Goal: Task Accomplishment & Management: Manage account settings

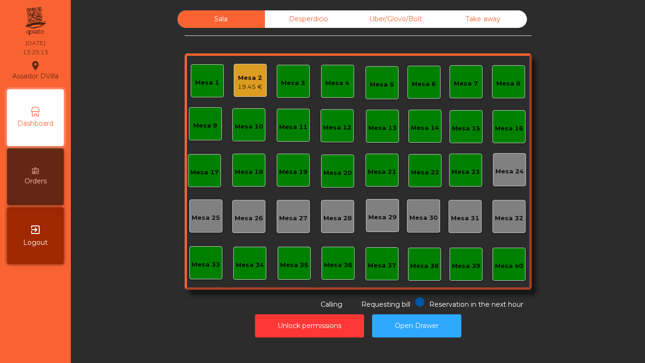
click at [255, 72] on div "Mesa 2 19.45 €" at bounding box center [250, 80] width 25 height 22
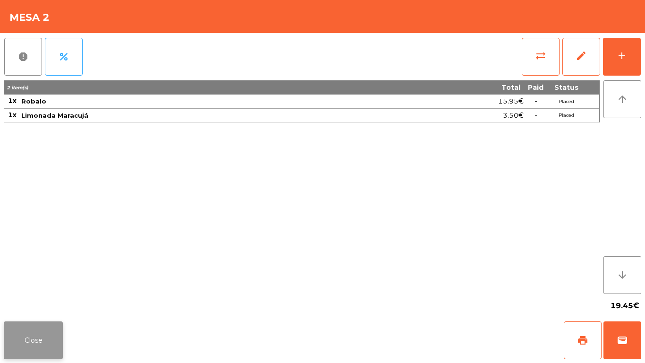
click at [19, 331] on button "Close" at bounding box center [33, 340] width 59 height 38
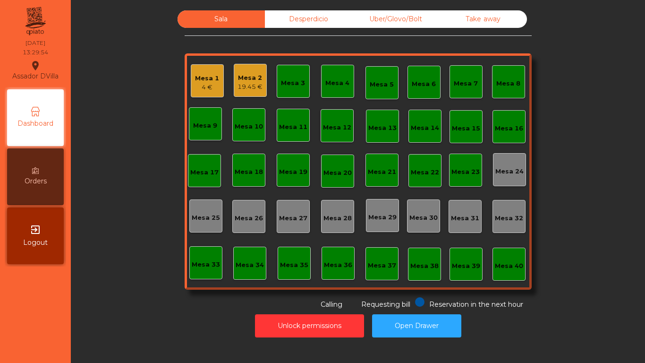
click at [196, 109] on div "Mesa 9" at bounding box center [205, 123] width 33 height 33
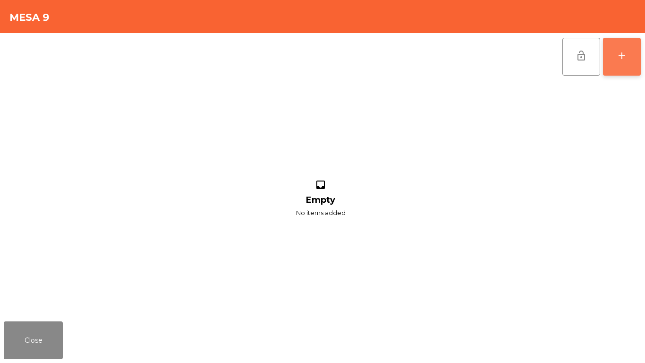
click at [619, 71] on button "add" at bounding box center [622, 57] width 38 height 38
click at [621, 52] on div "add" at bounding box center [621, 55] width 11 height 11
click at [621, 51] on div "add" at bounding box center [621, 55] width 11 height 11
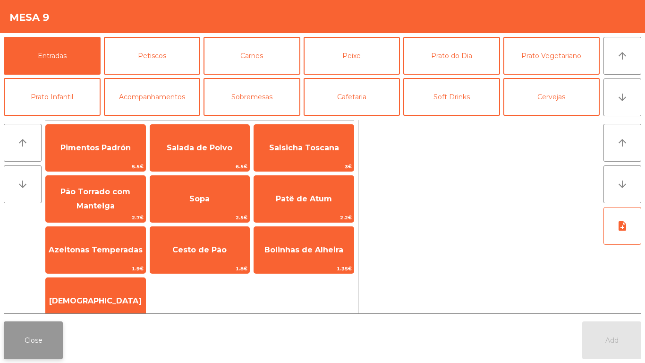
click at [33, 336] on button "Close" at bounding box center [33, 340] width 59 height 38
click at [15, 335] on button "Close" at bounding box center [33, 340] width 59 height 38
click at [9, 332] on button "Close" at bounding box center [33, 340] width 59 height 38
click at [34, 334] on button "Close" at bounding box center [33, 340] width 59 height 38
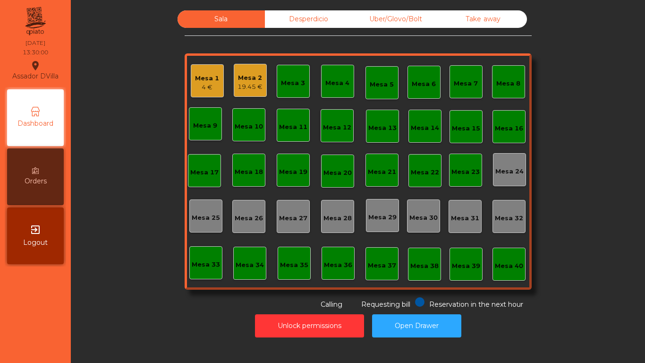
click at [201, 91] on div "4 €" at bounding box center [207, 87] width 24 height 9
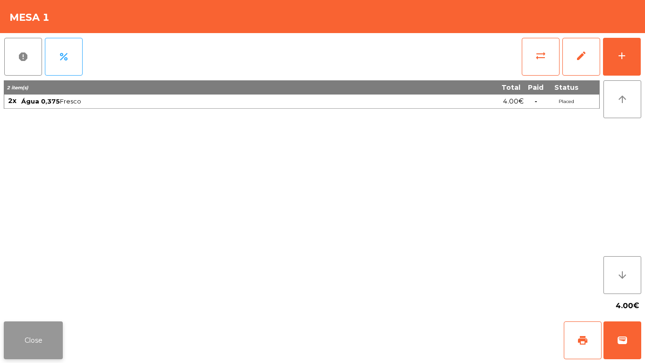
click at [22, 347] on button "Close" at bounding box center [33, 340] width 59 height 38
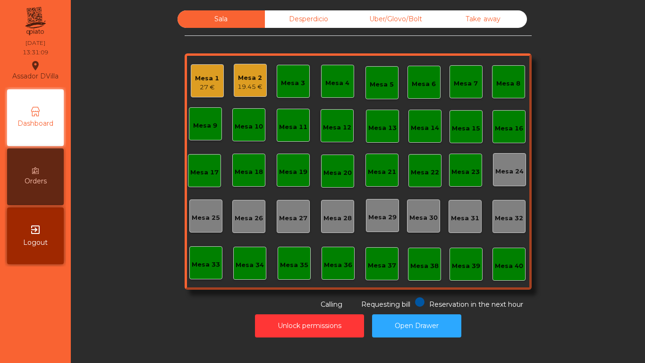
click at [383, 26] on div "Uber/Glovo/Bolt" at bounding box center [395, 18] width 87 height 17
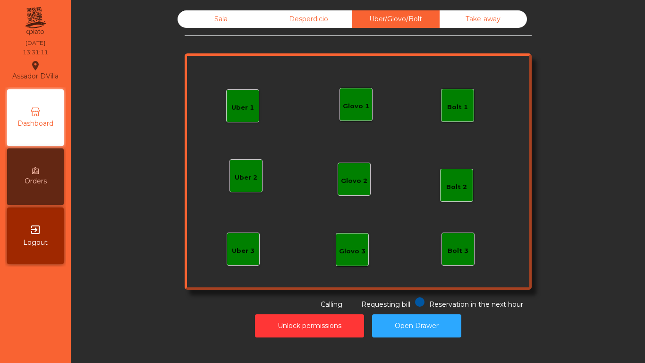
click at [452, 99] on div "Bolt 1" at bounding box center [457, 105] width 21 height 13
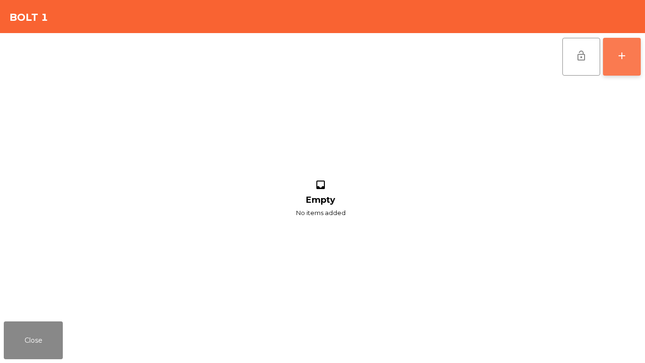
click at [633, 51] on button "add" at bounding box center [622, 57] width 38 height 38
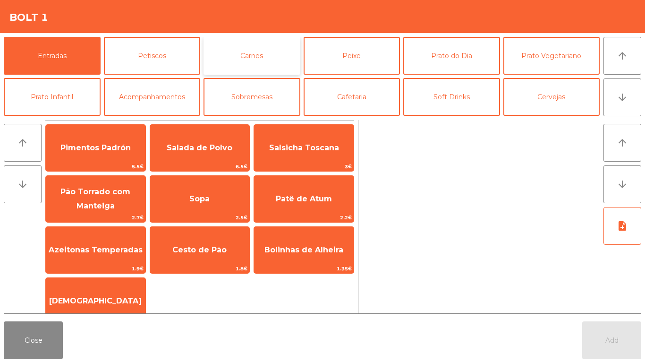
click at [263, 60] on button "Carnes" at bounding box center [252, 56] width 97 height 38
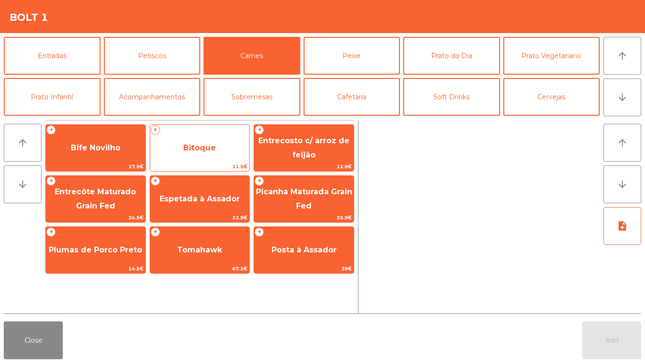
click at [178, 151] on span "Bitoque" at bounding box center [200, 148] width 100 height 26
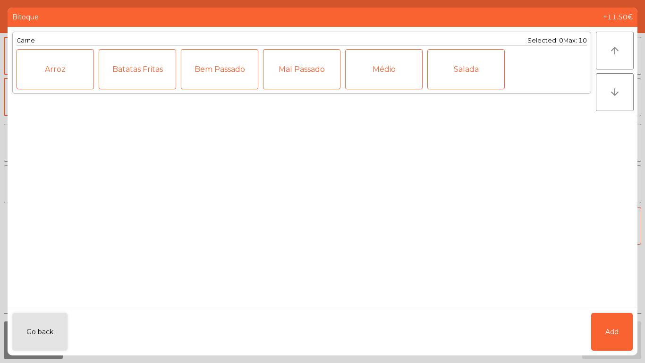
click at [377, 69] on div "Médio" at bounding box center [383, 69] width 77 height 40
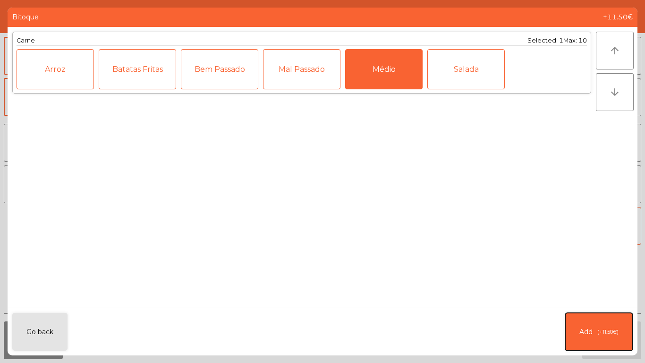
drag, startPoint x: 614, startPoint y: 333, endPoint x: 484, endPoint y: 222, distance: 170.2
click at [606, 324] on button "Add (+11.50€)" at bounding box center [599, 332] width 68 height 38
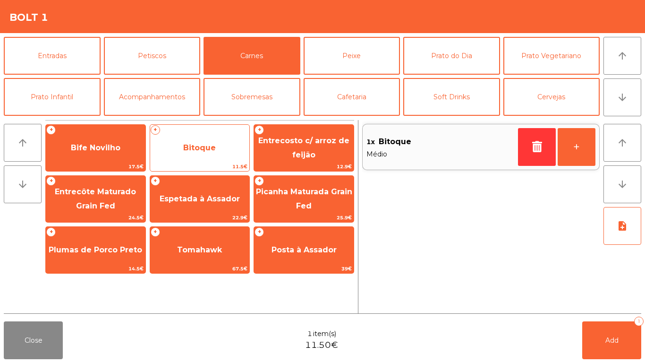
click at [187, 161] on div "+ Bitoque 11.5€" at bounding box center [200, 147] width 101 height 47
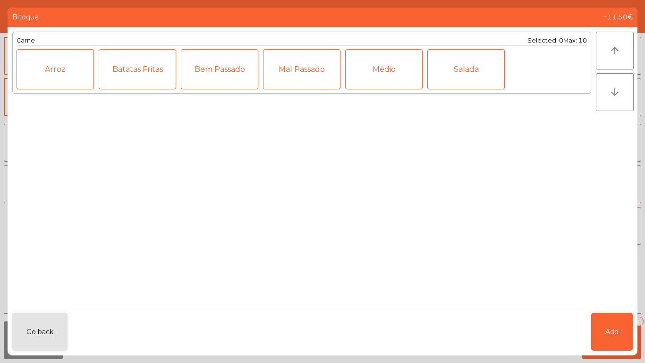
click at [304, 67] on div "Mal Passado" at bounding box center [301, 69] width 77 height 40
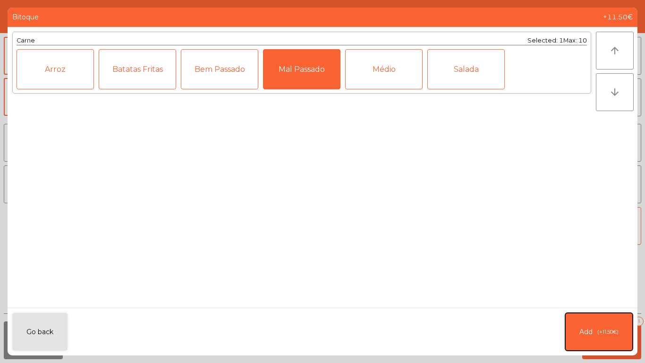
click at [585, 325] on button "Add (+11.50€)" at bounding box center [599, 332] width 68 height 38
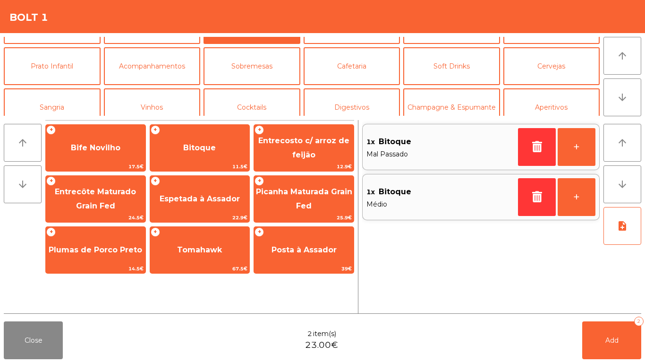
scroll to position [82, 0]
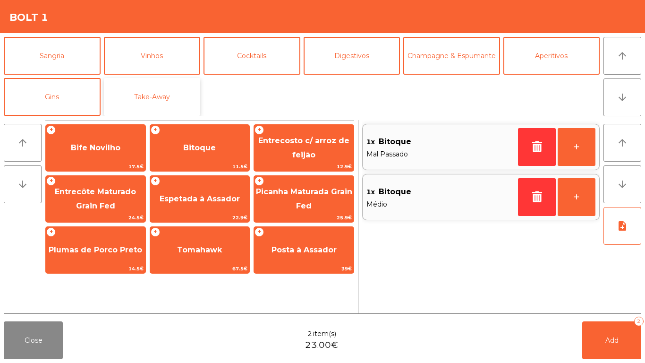
click at [151, 91] on button "Take-Away" at bounding box center [152, 97] width 97 height 38
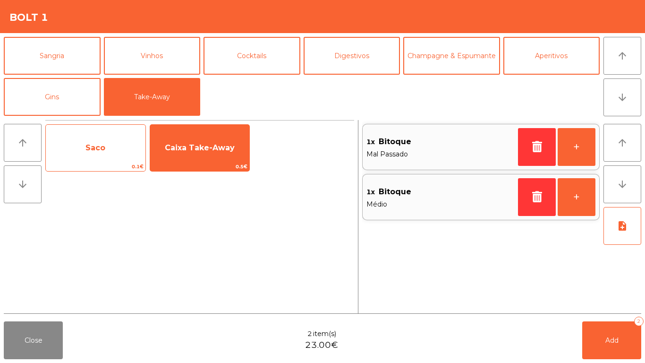
click at [77, 141] on span "Saco" at bounding box center [96, 148] width 100 height 26
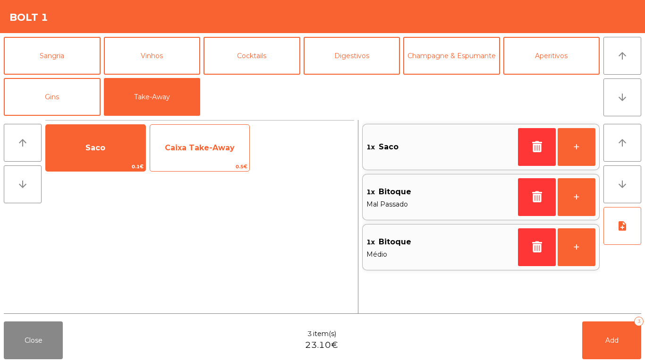
click at [193, 140] on span "Caixa Take-Away" at bounding box center [200, 148] width 100 height 26
click at [194, 140] on span "Caixa Take-Away" at bounding box center [200, 148] width 100 height 26
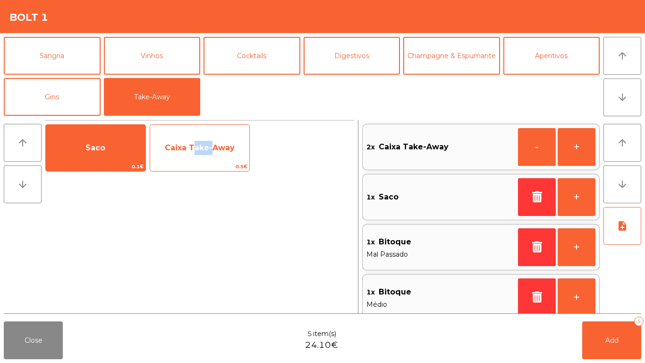
scroll to position [4, 0]
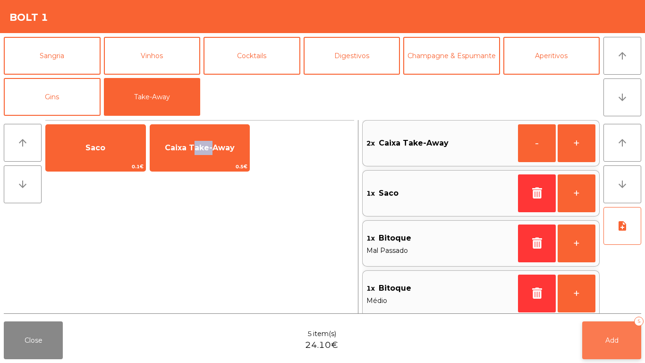
click at [632, 338] on button "Add 5" at bounding box center [611, 340] width 59 height 38
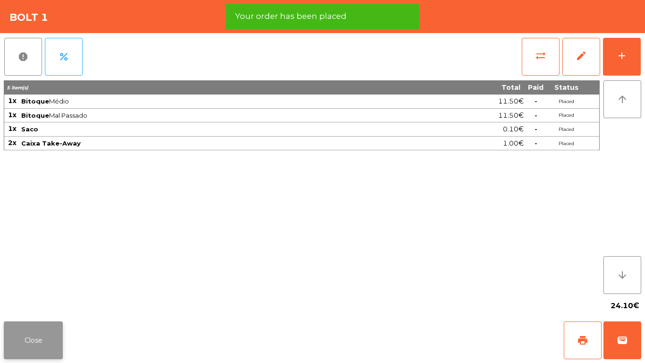
click at [25, 332] on button "Close" at bounding box center [33, 340] width 59 height 38
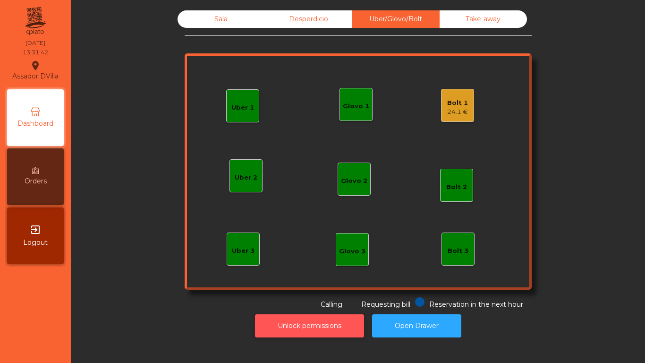
click at [273, 322] on button "Unlock permissions" at bounding box center [309, 325] width 109 height 23
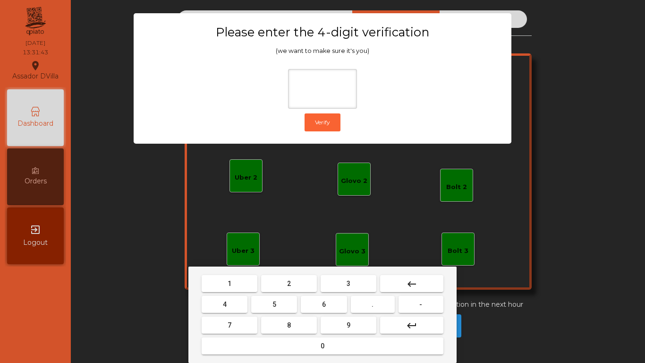
click at [295, 290] on button "2" at bounding box center [289, 283] width 56 height 17
click at [231, 298] on button "4" at bounding box center [225, 304] width 46 height 17
click at [325, 301] on span "6" at bounding box center [324, 304] width 4 height 8
click at [339, 315] on mat-keyboard-key "9" at bounding box center [349, 325] width 60 height 21
click at [338, 320] on button "9" at bounding box center [349, 324] width 56 height 17
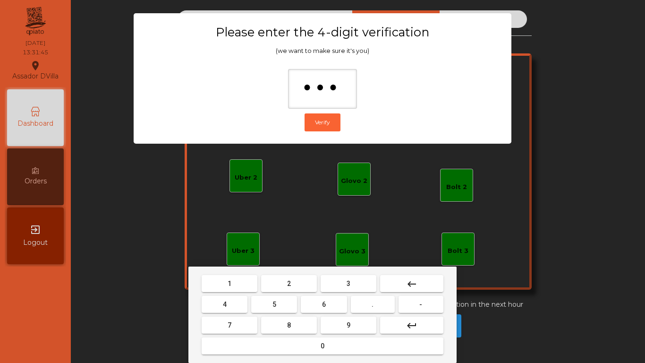
type input "****"
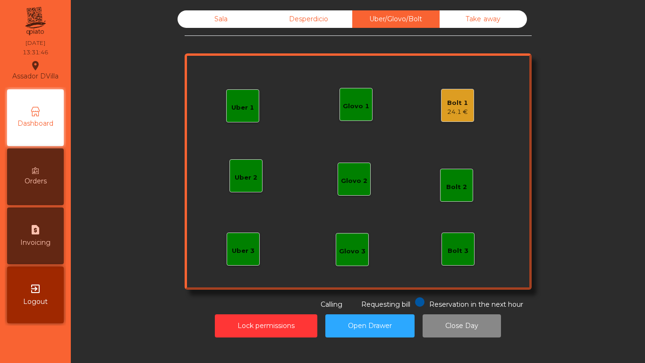
click at [441, 105] on div "Bolt 1 24.1 €" at bounding box center [457, 105] width 33 height 33
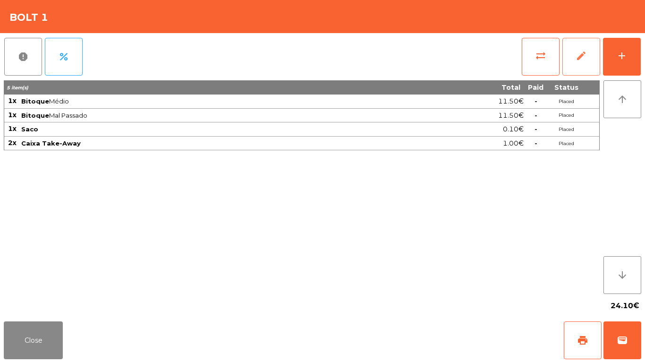
click at [573, 60] on button "edit" at bounding box center [582, 57] width 38 height 38
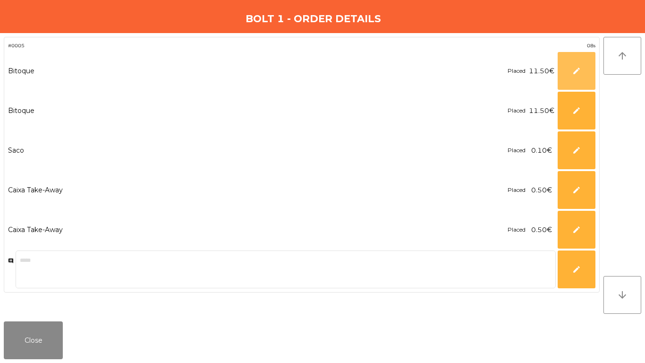
click at [567, 64] on button "edit" at bounding box center [577, 71] width 38 height 38
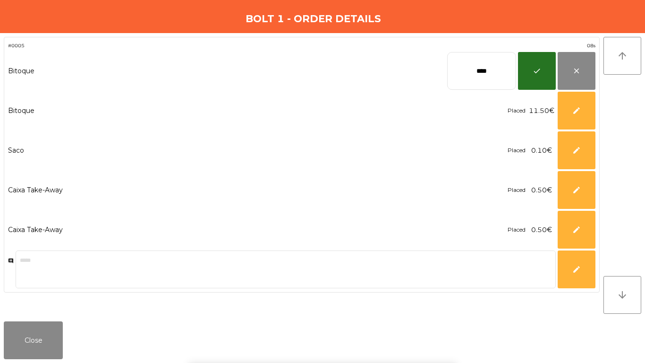
click at [466, 68] on input "****" at bounding box center [481, 71] width 69 height 38
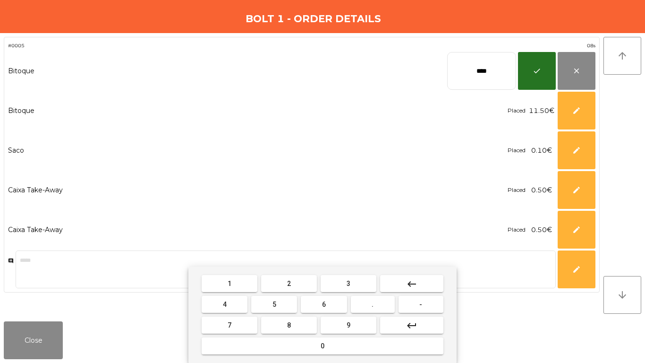
click at [466, 68] on input "****" at bounding box center [481, 71] width 69 height 38
type input "*****"
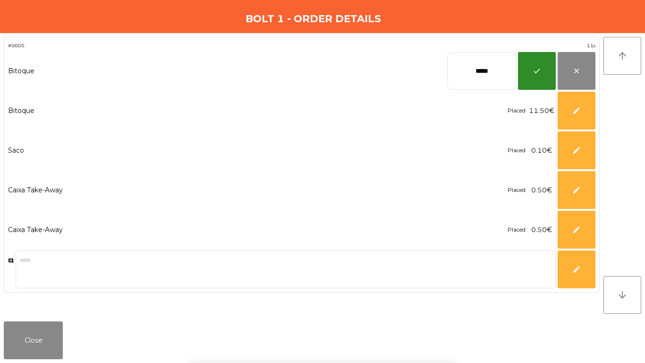
drag, startPoint x: 527, startPoint y: 72, endPoint x: 608, endPoint y: 130, distance: 99.6
click at [527, 72] on button "check" at bounding box center [537, 71] width 38 height 38
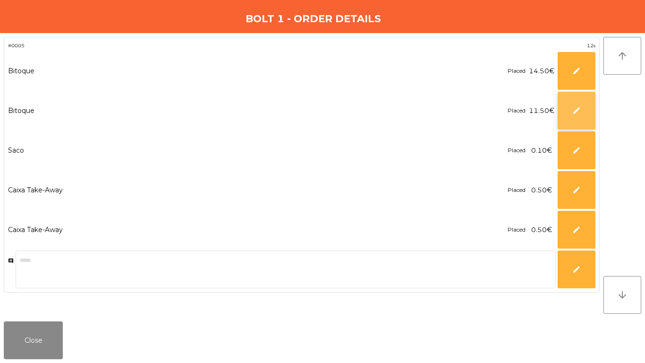
click at [587, 114] on button "edit" at bounding box center [577, 111] width 38 height 38
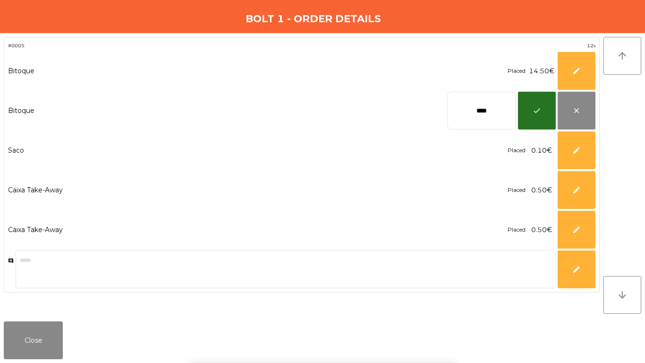
click at [474, 107] on input "****" at bounding box center [481, 111] width 69 height 38
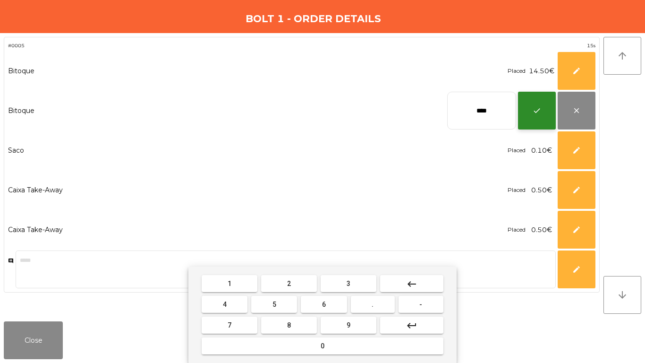
type input "****"
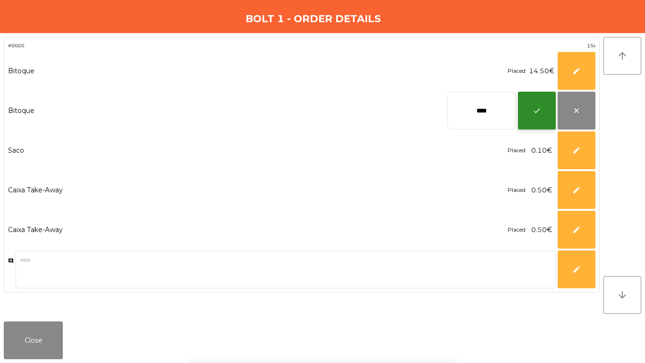
click at [526, 108] on button "check" at bounding box center [537, 111] width 38 height 38
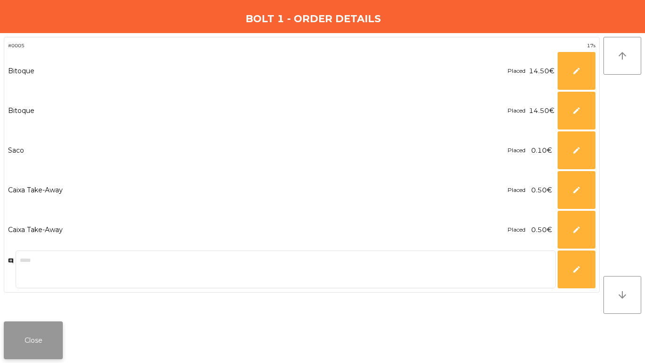
click at [28, 326] on button "Close" at bounding box center [33, 340] width 59 height 38
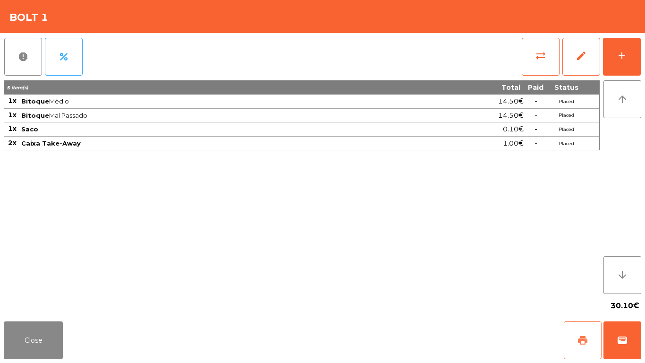
click at [590, 338] on button "print" at bounding box center [583, 340] width 38 height 38
click at [615, 334] on button "wallet" at bounding box center [623, 340] width 38 height 38
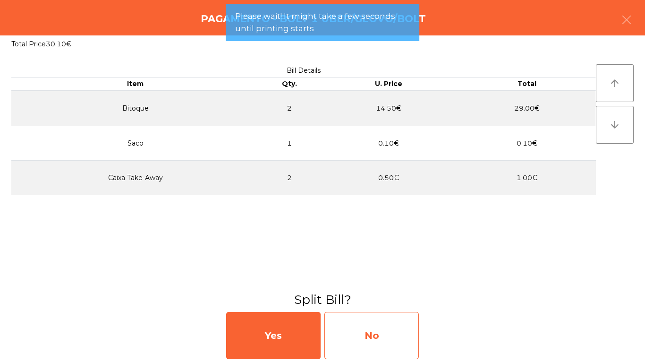
click at [345, 343] on div "No" at bounding box center [372, 335] width 94 height 47
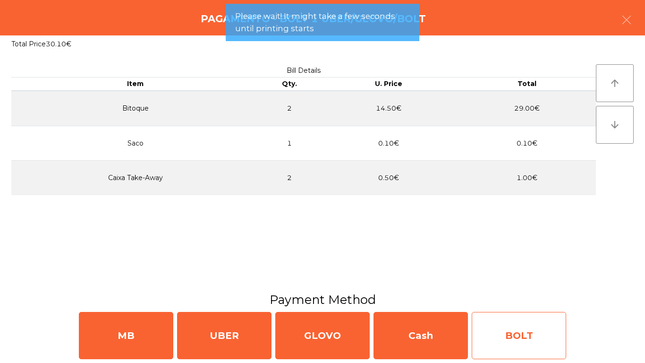
click at [547, 340] on div "BOLT" at bounding box center [519, 335] width 94 height 47
select select "**"
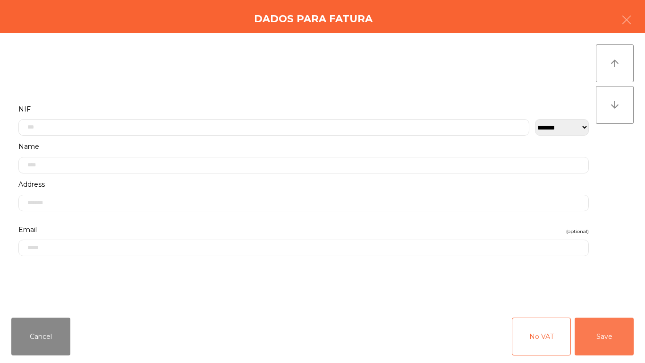
drag, startPoint x: 596, startPoint y: 340, endPoint x: 580, endPoint y: 336, distance: 16.9
click at [596, 339] on button "Save" at bounding box center [604, 336] width 59 height 38
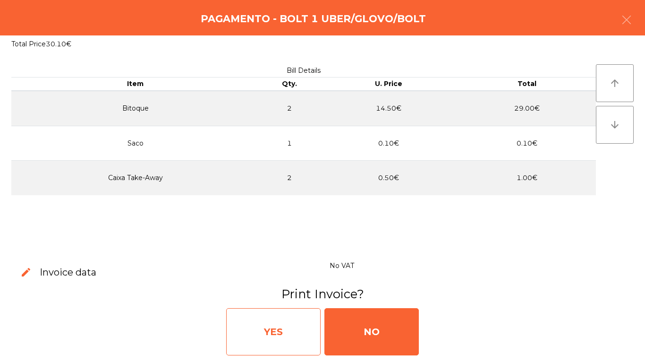
click at [269, 323] on div "YES" at bounding box center [273, 331] width 94 height 47
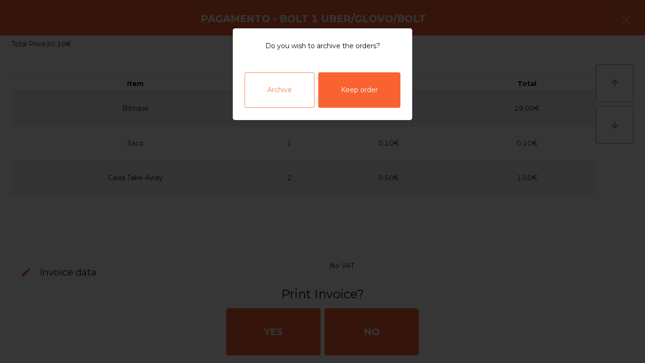
click at [272, 92] on div "Archive" at bounding box center [280, 89] width 70 height 35
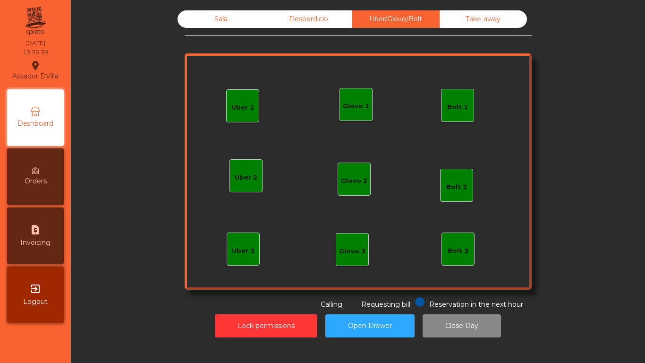
click at [206, 17] on div "Sala" at bounding box center [221, 18] width 87 height 17
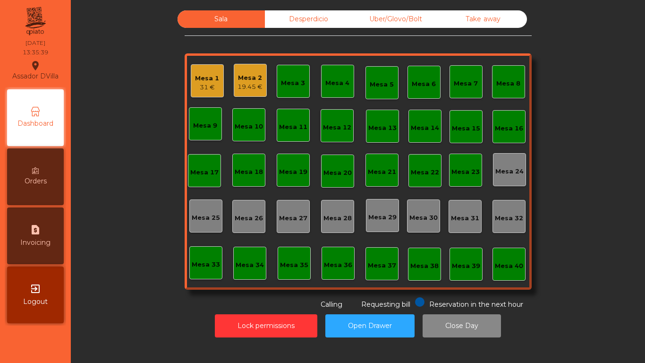
click at [242, 79] on div "Mesa 2" at bounding box center [250, 77] width 25 height 9
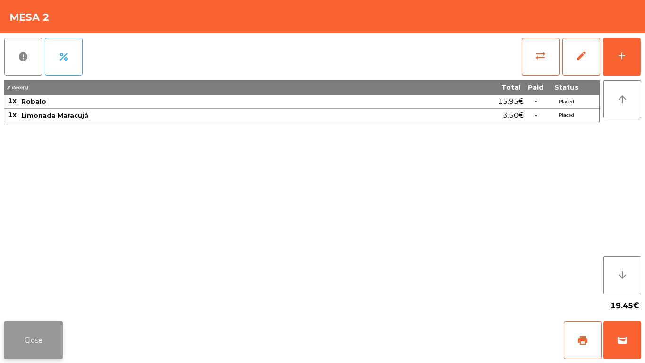
click at [41, 326] on button "Close" at bounding box center [33, 340] width 59 height 38
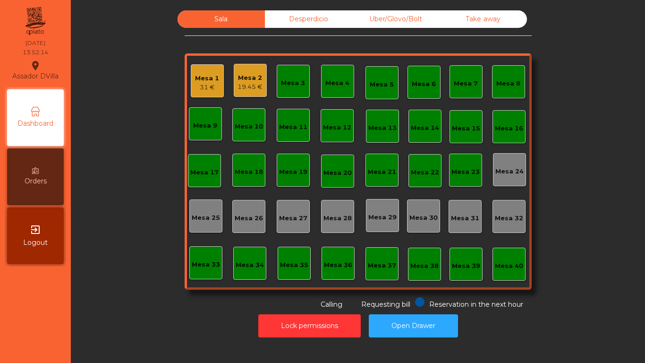
click at [271, 89] on div "Mesa 1 31 € Mesa 2 19.45 € Mesa 3 Mesa 4 Mesa 5 Mesa 6 Mesa 7 Mesa 8 [GEOGRAPHI…" at bounding box center [358, 171] width 347 height 236
click at [406, 318] on button "Open Drawer" at bounding box center [413, 325] width 89 height 23
click at [438, 328] on button "Open Drawer" at bounding box center [413, 325] width 89 height 23
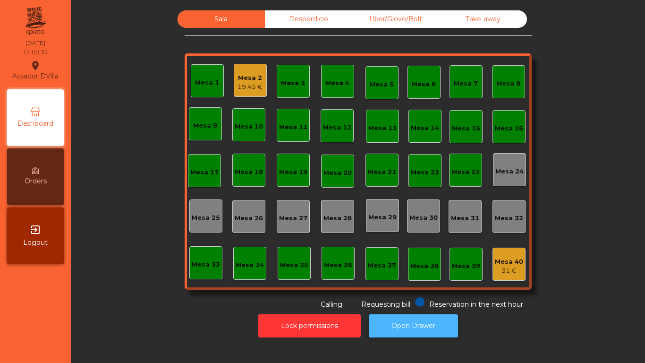
click at [425, 316] on button "Open Drawer" at bounding box center [413, 325] width 89 height 23
click at [256, 84] on div "19.45 €" at bounding box center [250, 86] width 25 height 9
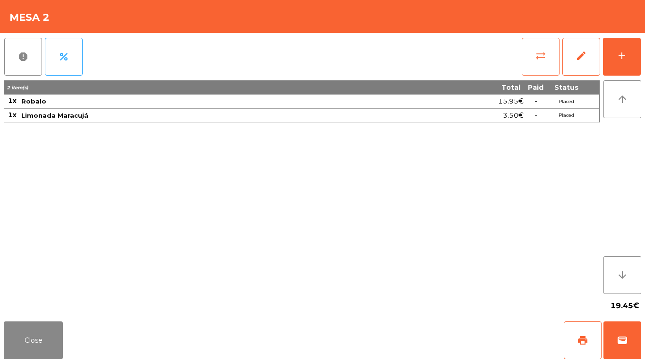
click at [543, 64] on button "sync_alt" at bounding box center [541, 57] width 38 height 38
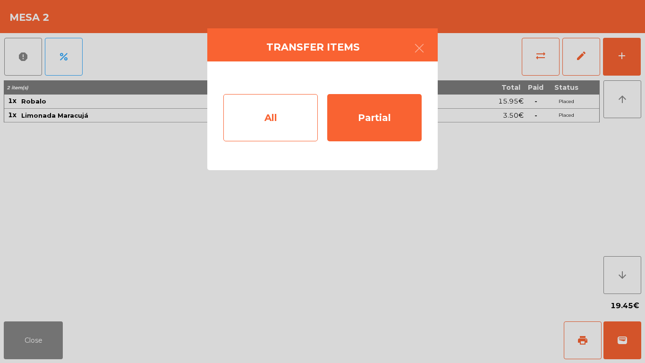
click at [285, 110] on div "All" at bounding box center [270, 117] width 94 height 47
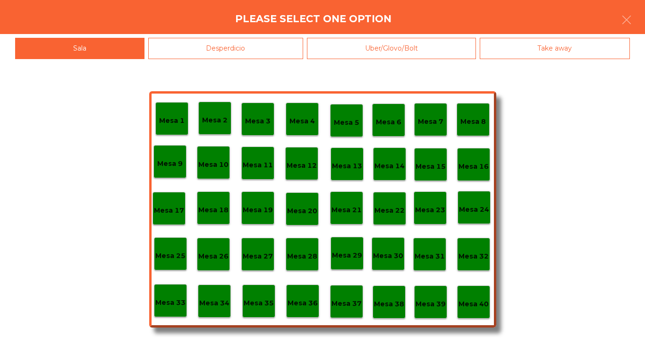
click at [472, 299] on p "Mesa 40" at bounding box center [474, 304] width 30 height 11
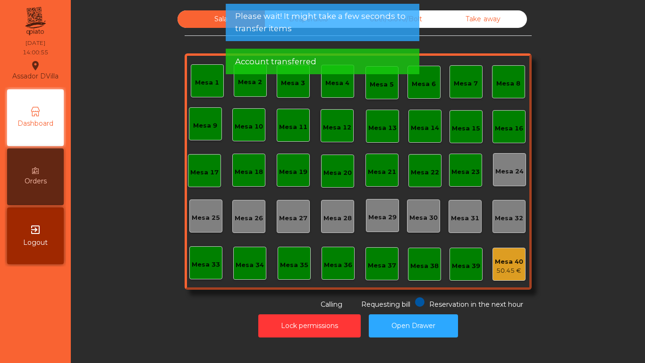
click at [34, 308] on nav "Assador DVilla location_on [DATE] 14:00:55 Dashboard Orders exit_to_app Logout" at bounding box center [35, 181] width 71 height 363
